Goal: Task Accomplishment & Management: Complete application form

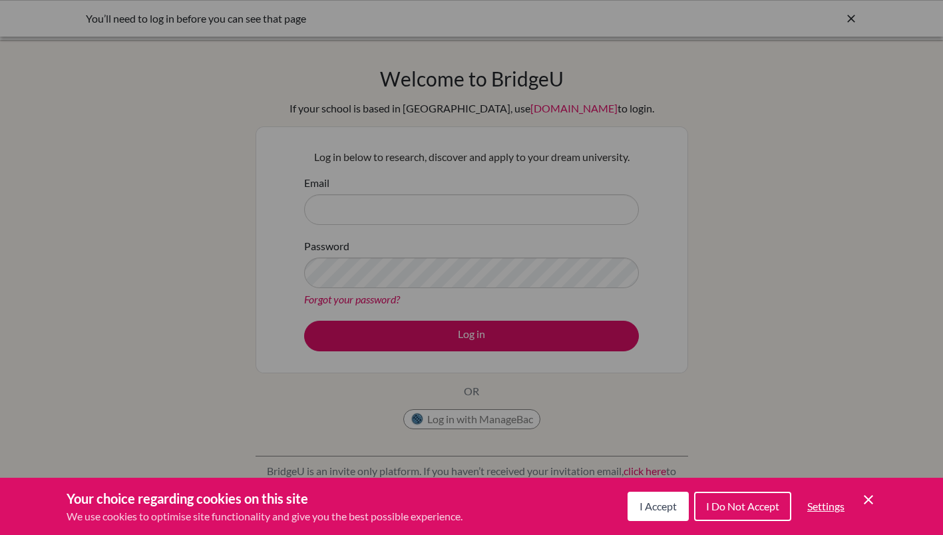
click at [652, 508] on span "I Accept" at bounding box center [657, 506] width 37 height 13
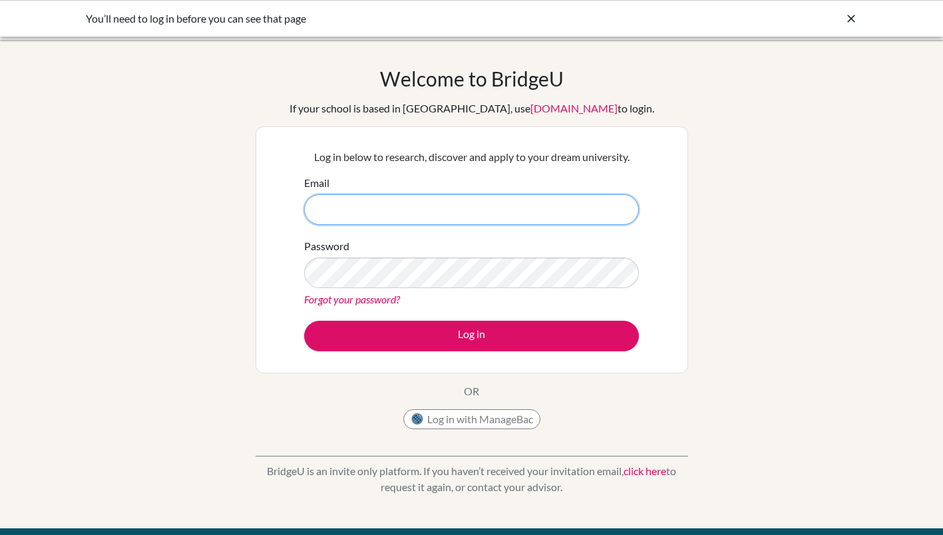
click at [448, 211] on input "Email" at bounding box center [471, 209] width 335 height 31
type input "[EMAIL_ADDRESS][DOMAIN_NAME]"
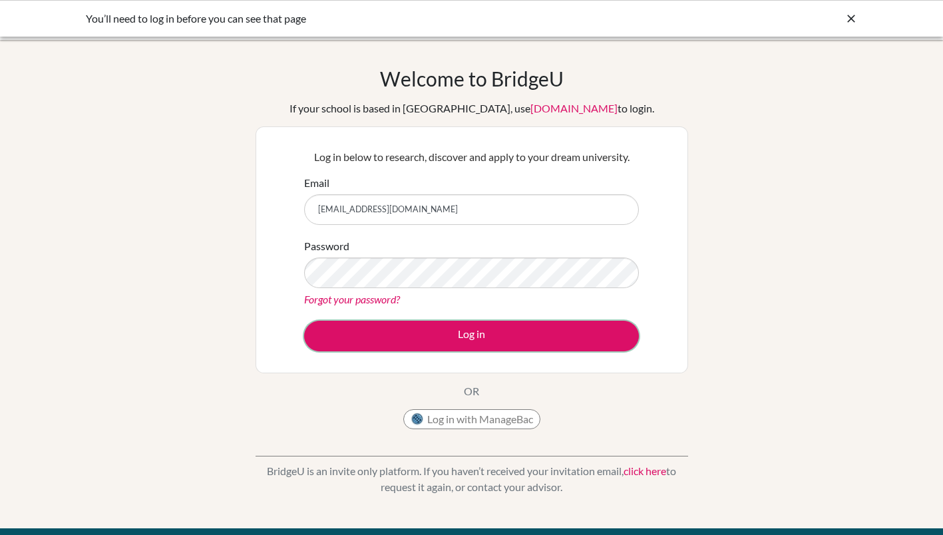
click at [596, 341] on button "Log in" at bounding box center [471, 336] width 335 height 31
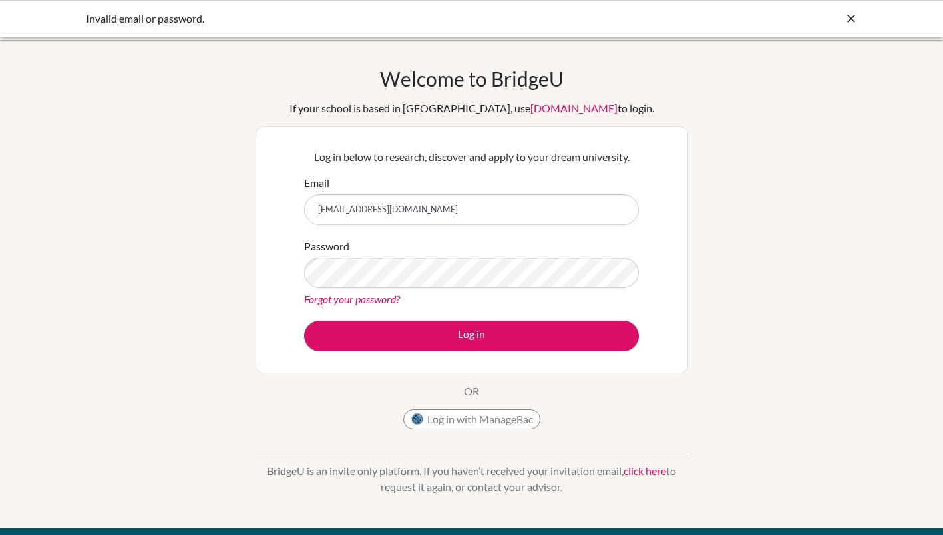
click at [838, 23] on div "Invalid email or password." at bounding box center [472, 19] width 772 height 16
click at [375, 300] on link "Forgot your password?" at bounding box center [352, 299] width 96 height 13
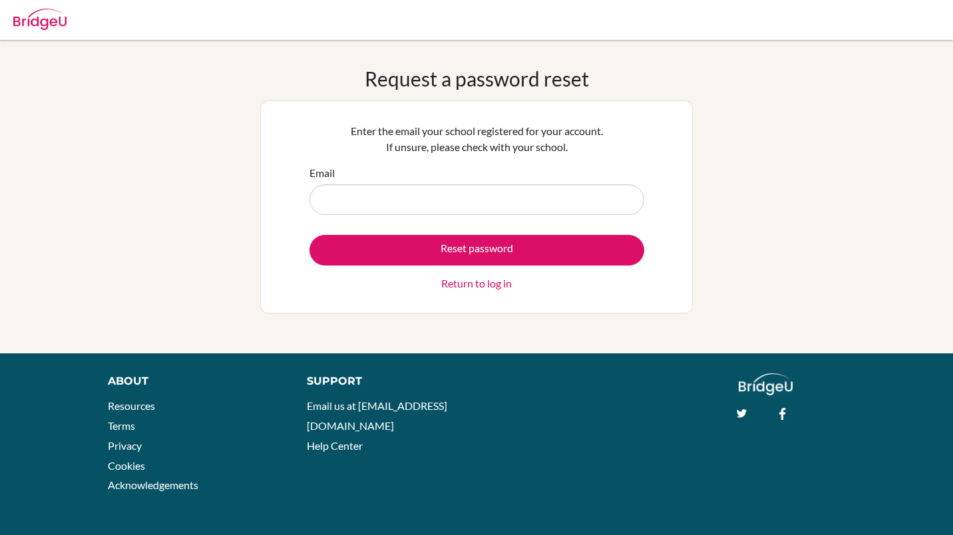
click at [468, 191] on input "Email" at bounding box center [476, 199] width 335 height 31
type input "[EMAIL_ADDRESS][DOMAIN_NAME]"
click at [542, 254] on button "Reset password" at bounding box center [476, 250] width 335 height 31
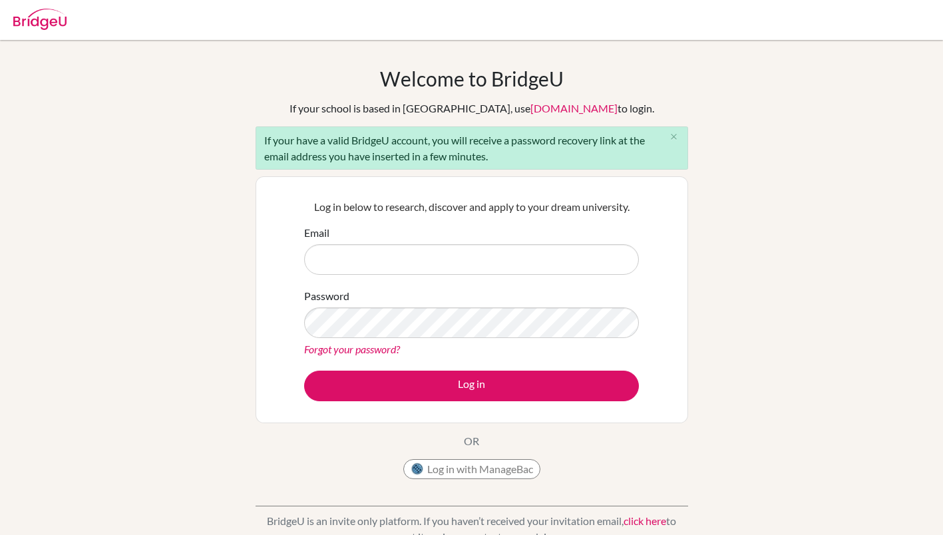
click at [427, 253] on input "Email" at bounding box center [471, 259] width 335 height 31
type input "[EMAIL_ADDRESS][DOMAIN_NAME]"
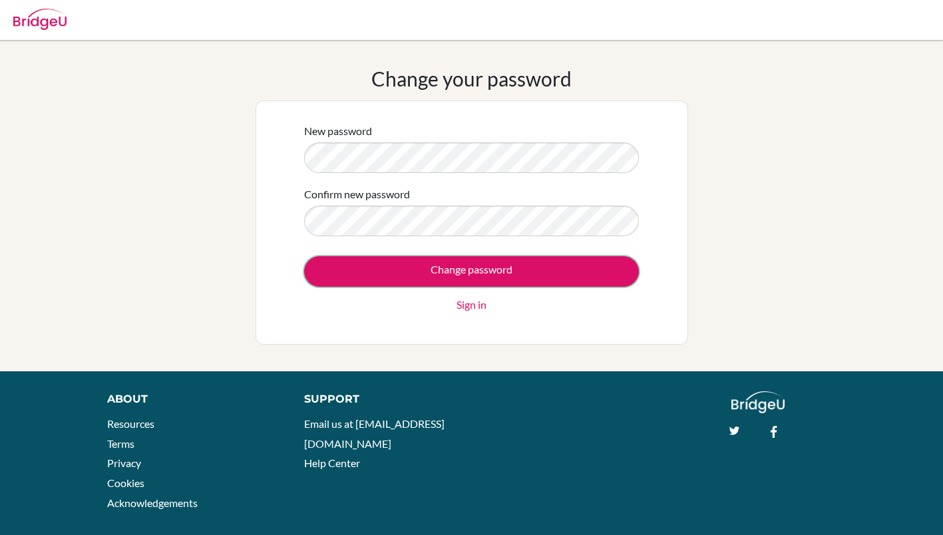
click at [415, 258] on input "Change password" at bounding box center [471, 271] width 335 height 31
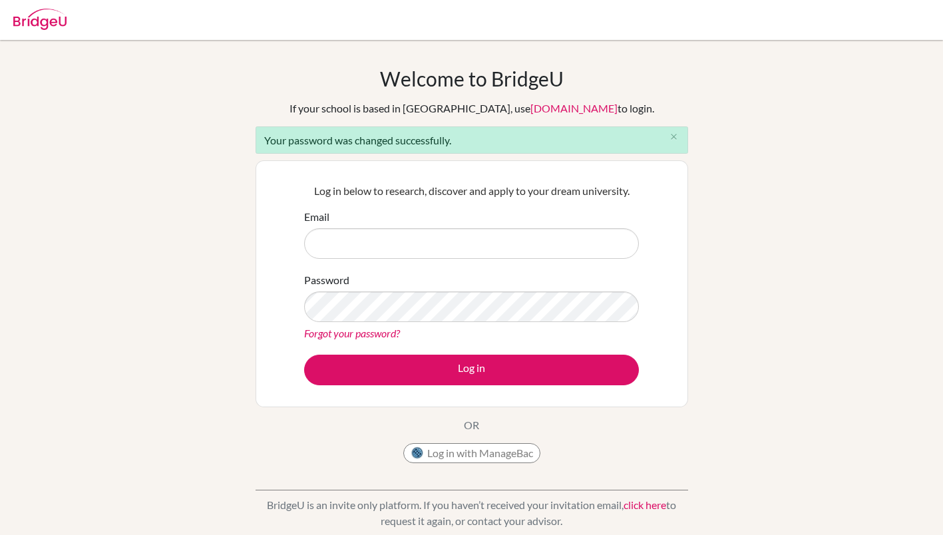
click at [384, 244] on input "Email" at bounding box center [471, 243] width 335 height 31
type input "jdelacruz@jess.sch.ae"
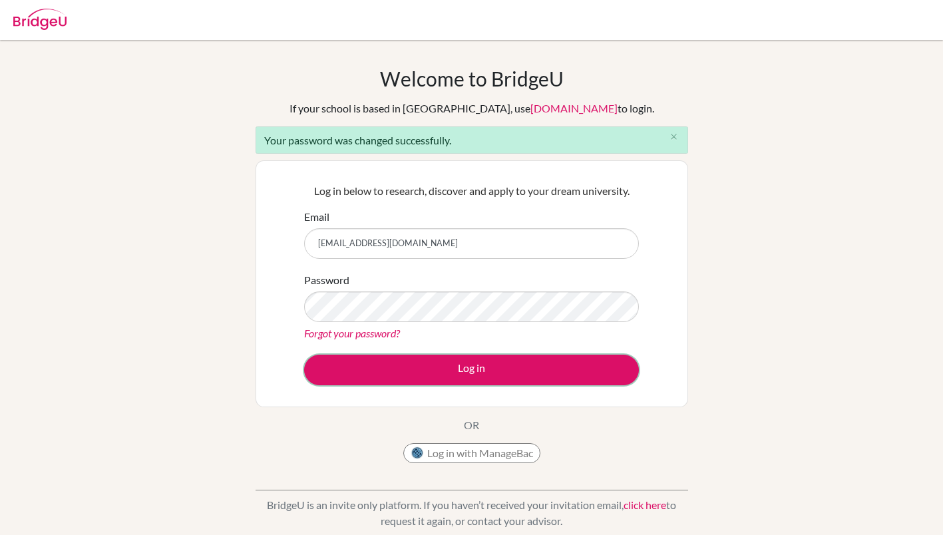
click at [407, 377] on button "Log in" at bounding box center [471, 370] width 335 height 31
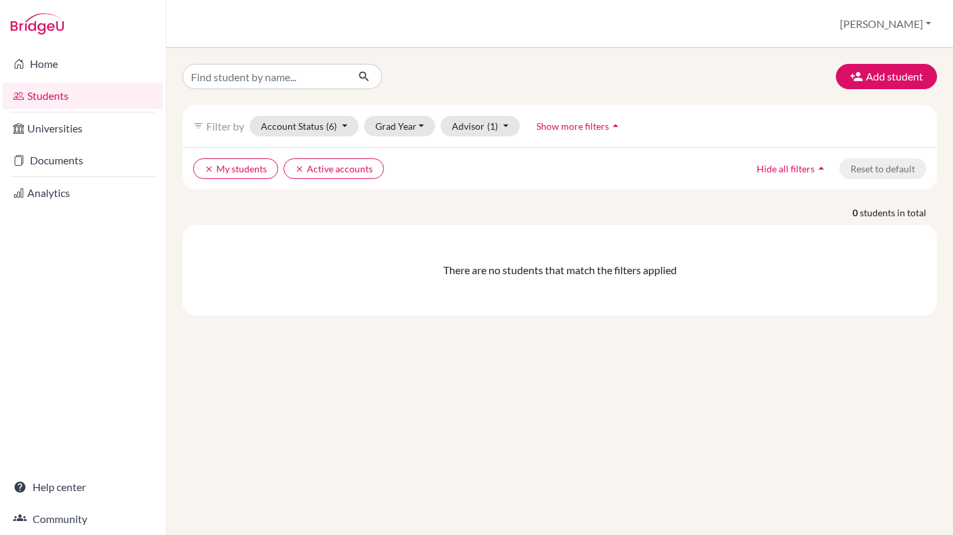
click at [56, 137] on link "Universities" at bounding box center [83, 128] width 160 height 27
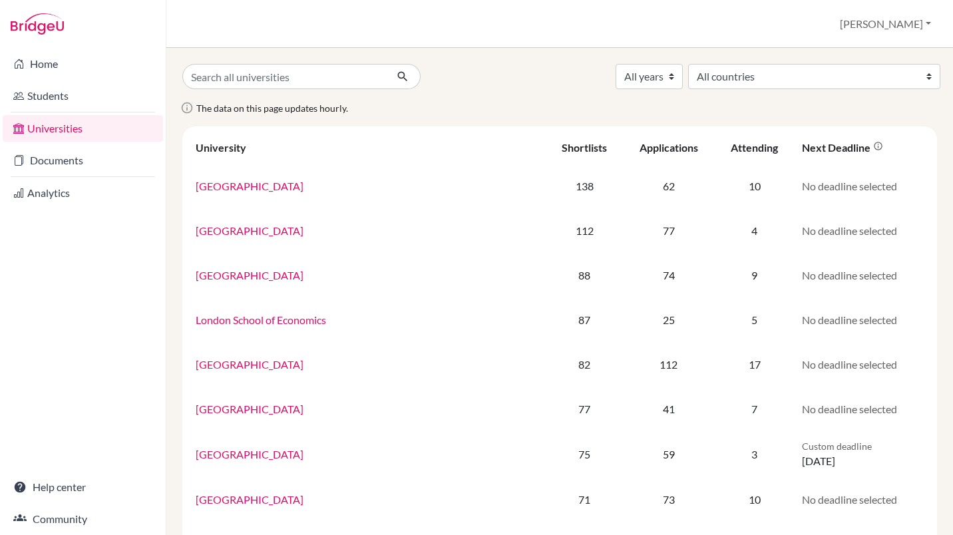
click at [61, 164] on link "Documents" at bounding box center [83, 160] width 160 height 27
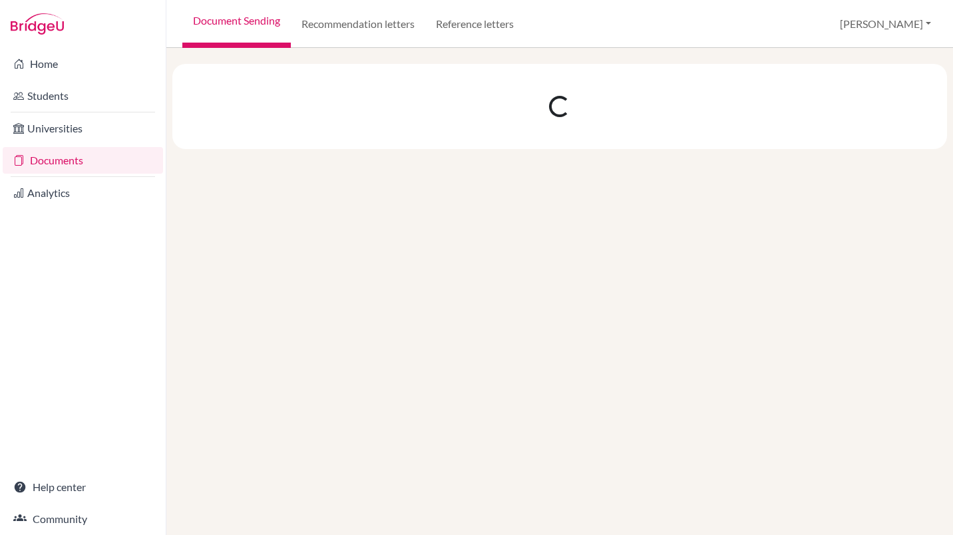
click at [49, 127] on link "Universities" at bounding box center [83, 128] width 160 height 27
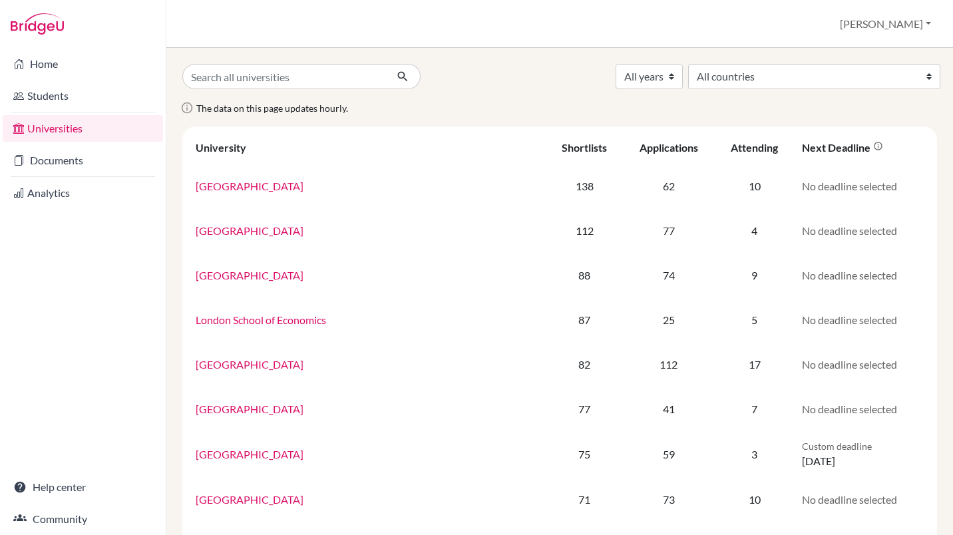
click at [100, 166] on link "Documents" at bounding box center [83, 160] width 160 height 27
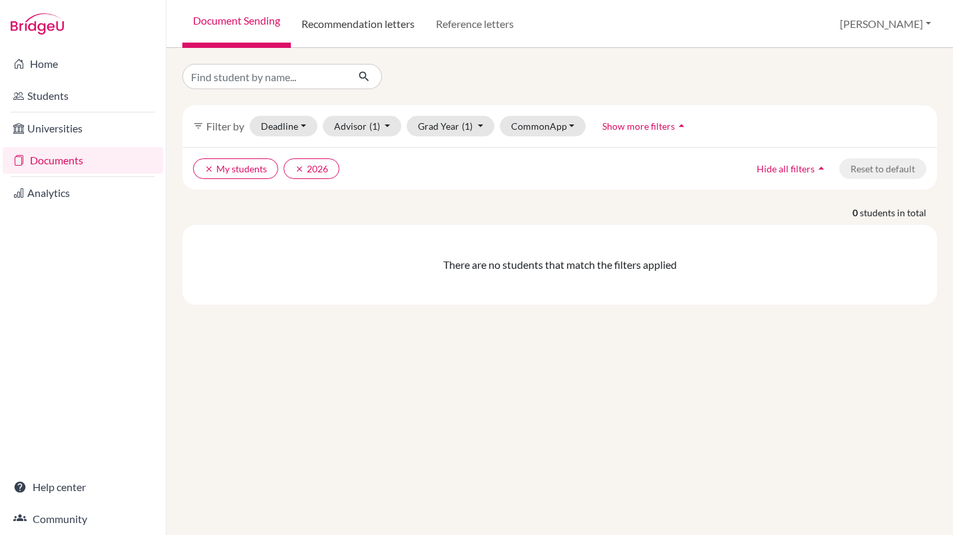
click at [354, 33] on link "Recommendation letters" at bounding box center [358, 24] width 134 height 48
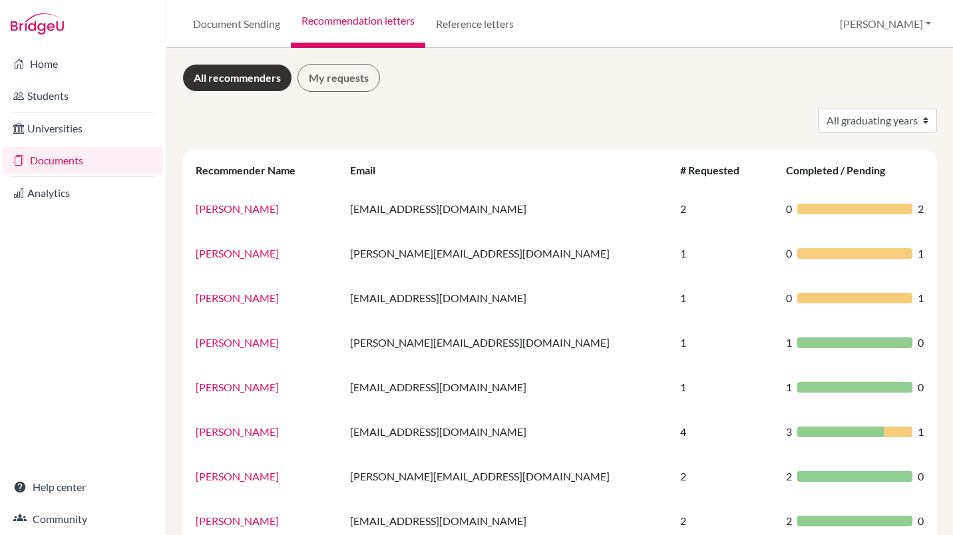
click at [336, 83] on link "My requests" at bounding box center [338, 78] width 83 height 28
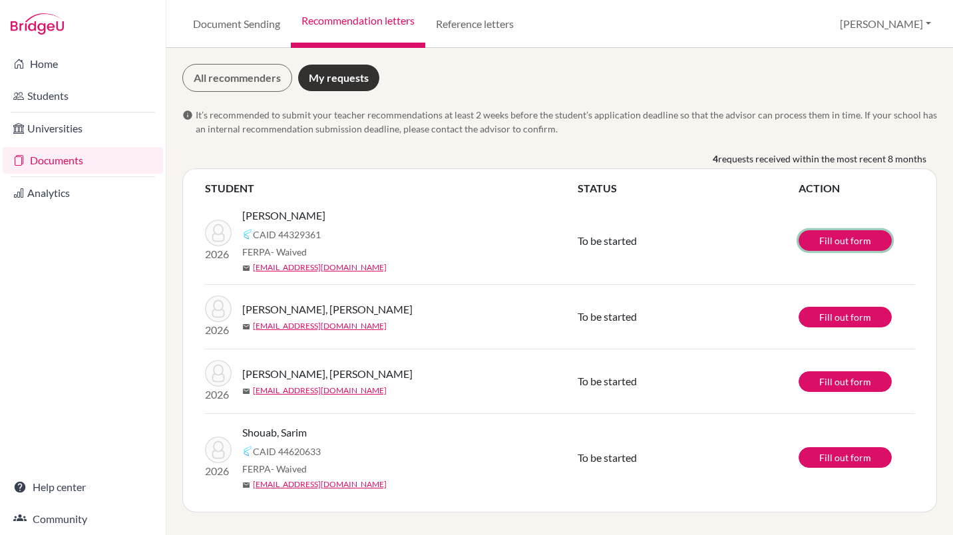
click at [847, 240] on link "Fill out form" at bounding box center [845, 240] width 93 height 21
